Goal: Transaction & Acquisition: Subscribe to service/newsletter

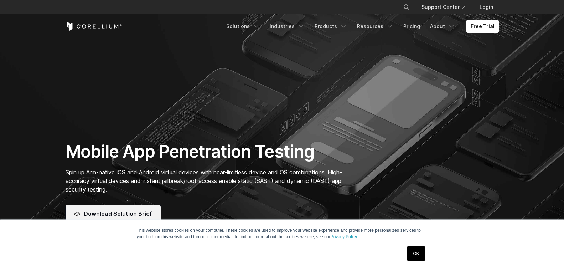
click at [109, 209] on span "Download Solution Brief" at bounding box center [118, 213] width 68 height 9
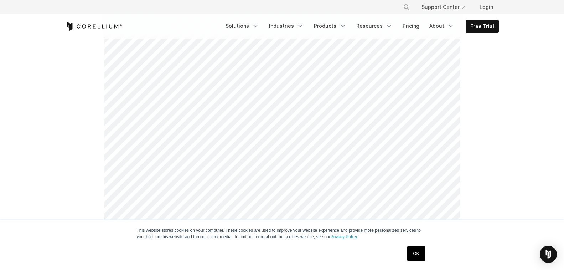
scroll to position [228, 0]
click at [413, 252] on link "OK" at bounding box center [416, 253] width 18 height 14
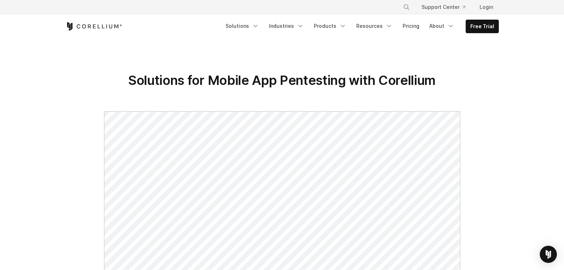
scroll to position [0, 0]
click at [485, 23] on link "Free Trial" at bounding box center [482, 26] width 32 height 13
